Goal: Information Seeking & Learning: Learn about a topic

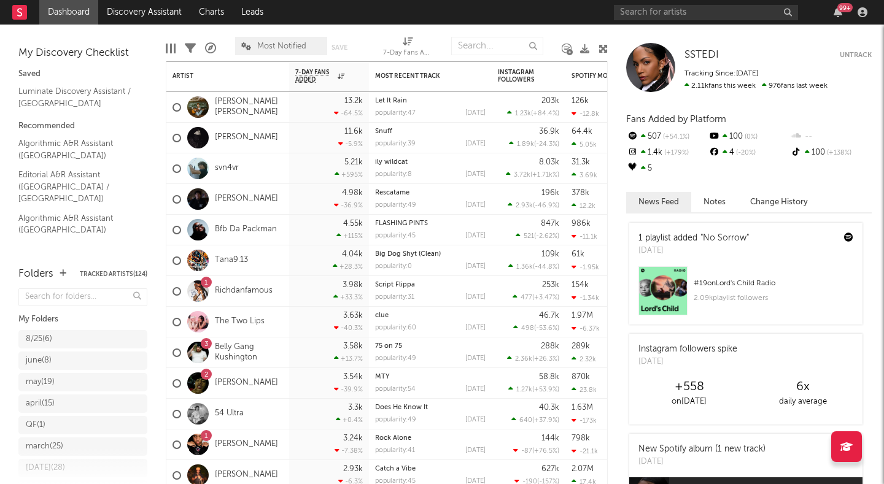
click at [202, 228] on div at bounding box center [197, 229] width 21 height 21
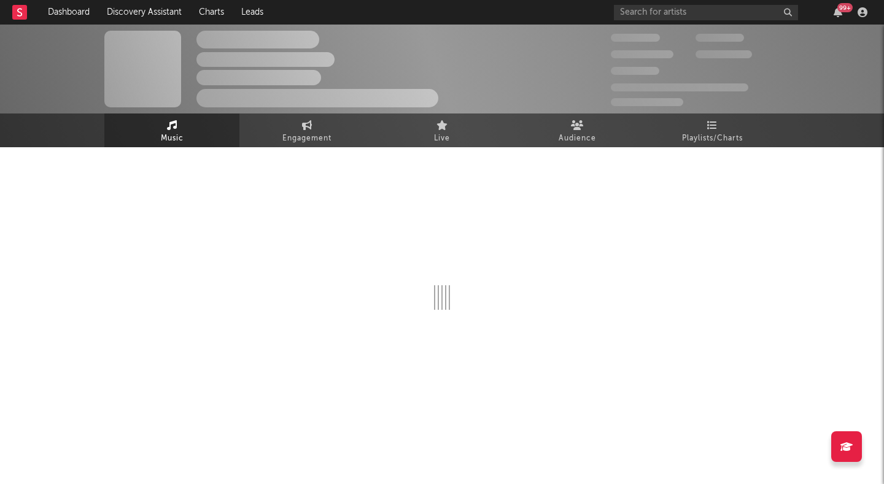
select select "6m"
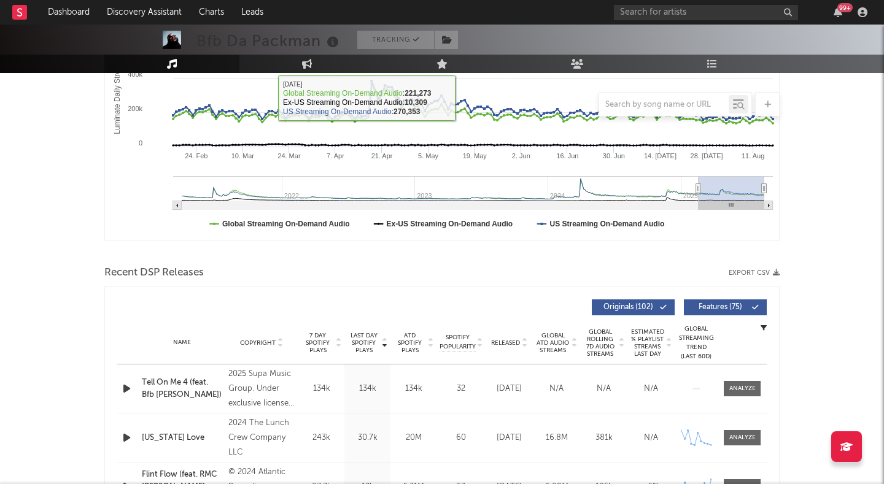
scroll to position [254, 0]
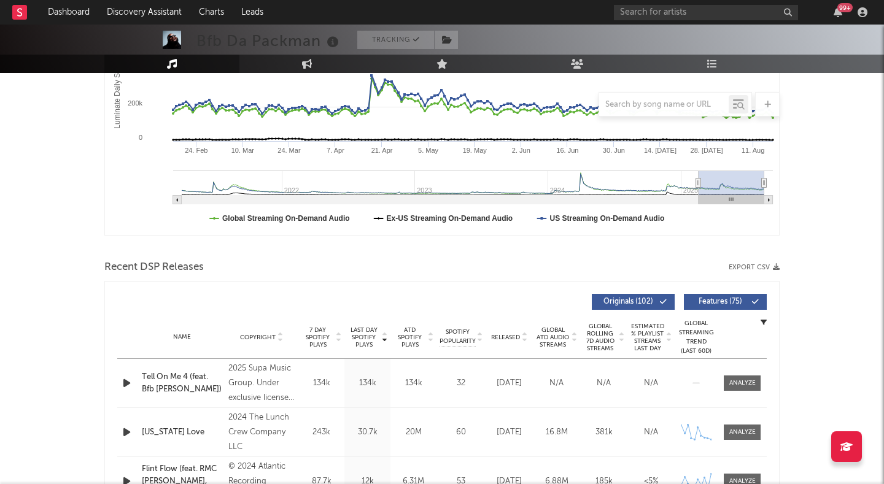
click at [523, 337] on icon at bounding box center [524, 339] width 6 height 5
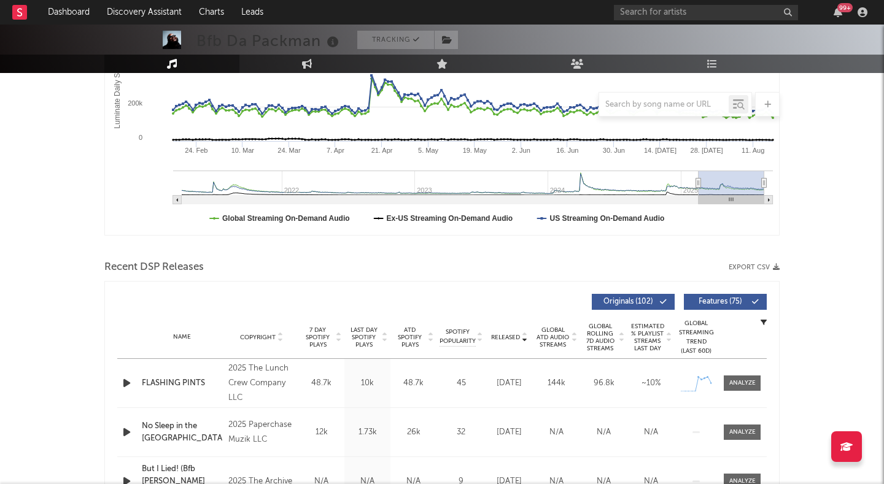
scroll to position [259, 0]
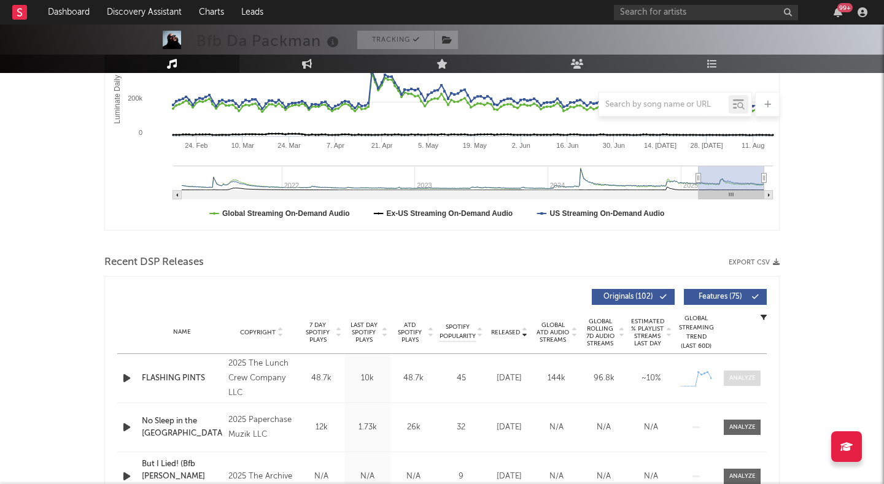
click at [746, 379] on div at bounding box center [742, 378] width 26 height 9
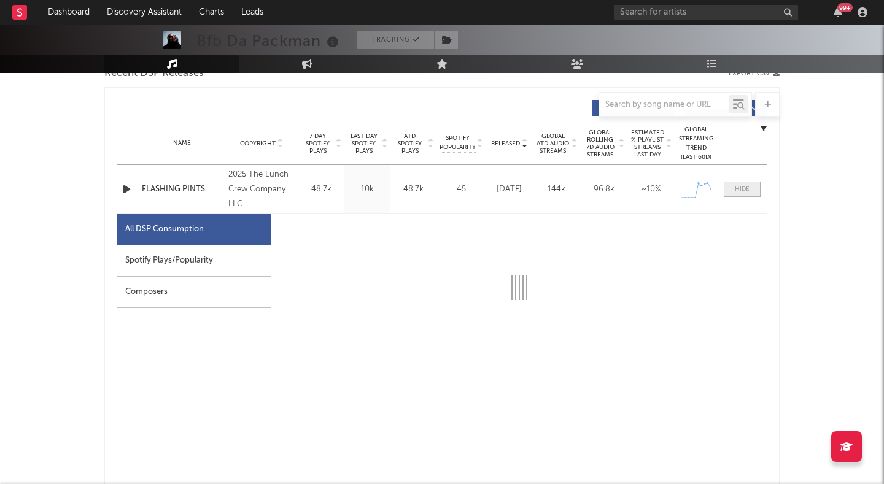
scroll to position [464, 0]
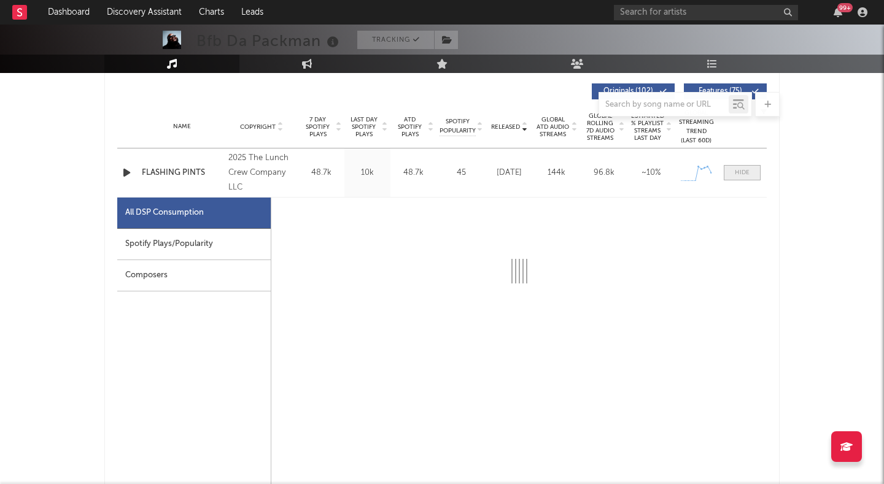
select select "1w"
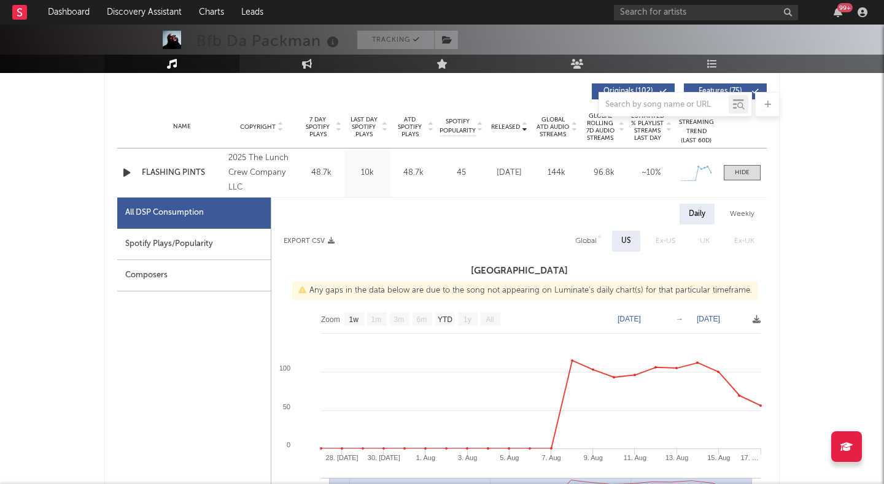
click at [739, 213] on div "Weekly" at bounding box center [741, 214] width 43 height 21
select select "1w"
